Goal: Find specific page/section: Find specific page/section

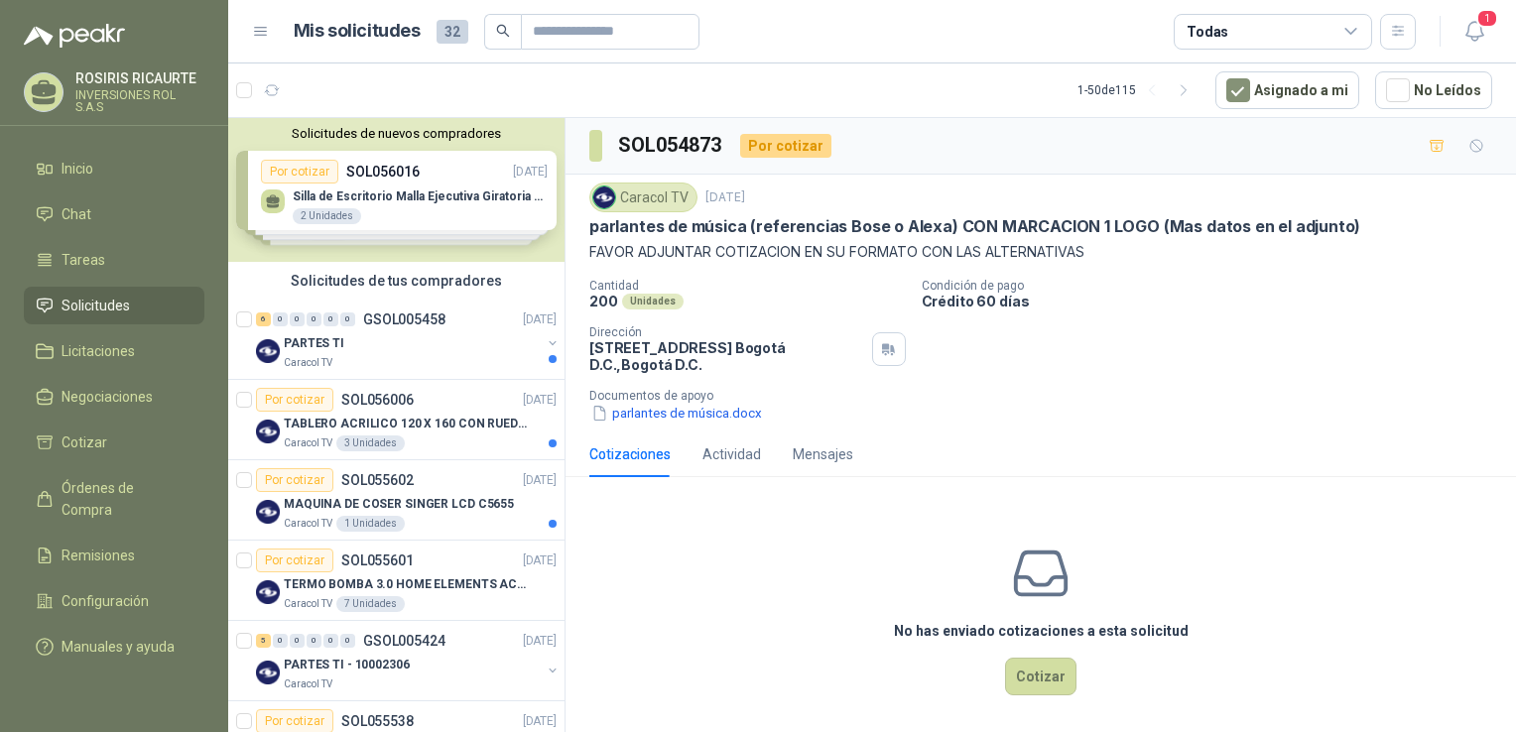
click at [401, 220] on div "Solicitudes de nuevos compradores Por cotizar SOL056016 15/09/25 Silla de Escri…" at bounding box center [396, 190] width 336 height 144
